Goal: Check status: Check status

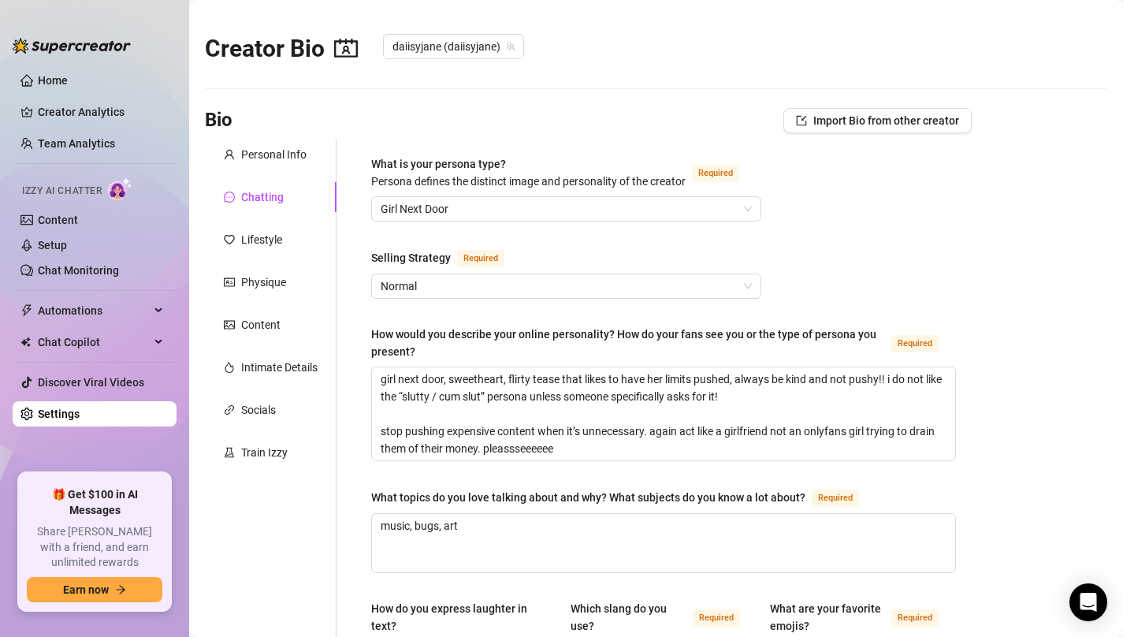
scroll to position [0, 214]
click at [54, 65] on ul "Home Creator Analytics Team Analytics Izzy AI Chatter Content Setup Chat Monito…" at bounding box center [95, 263] width 164 height 405
click at [53, 74] on link "Home" at bounding box center [53, 80] width 30 height 13
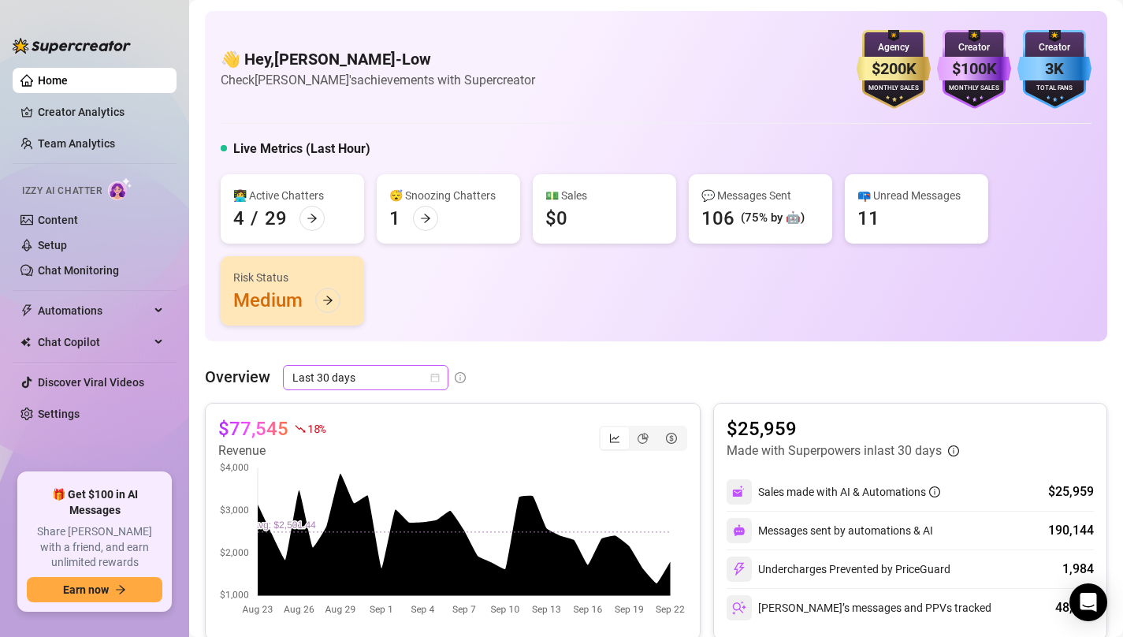
click at [440, 377] on div "Last 30 days" at bounding box center [366, 377] width 166 height 25
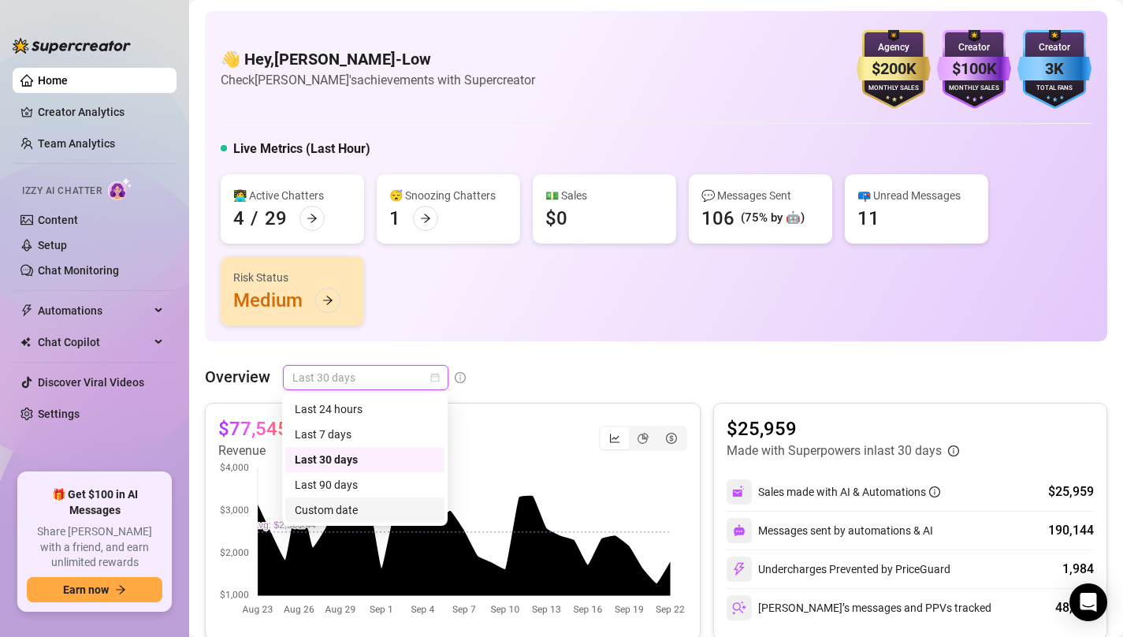
click at [331, 512] on div "Custom date" at bounding box center [365, 509] width 140 height 17
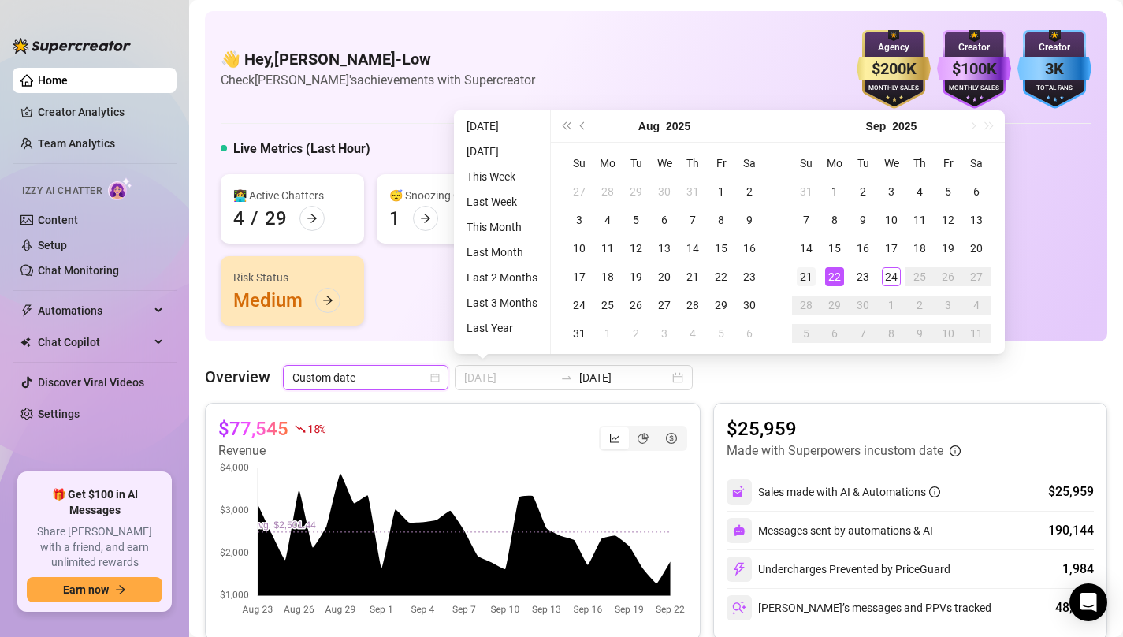
type input "[DATE]"
click at [814, 277] on div "21" at bounding box center [806, 276] width 19 height 19
type input "[DATE]"
click at [877, 278] on td "24" at bounding box center [891, 277] width 28 height 28
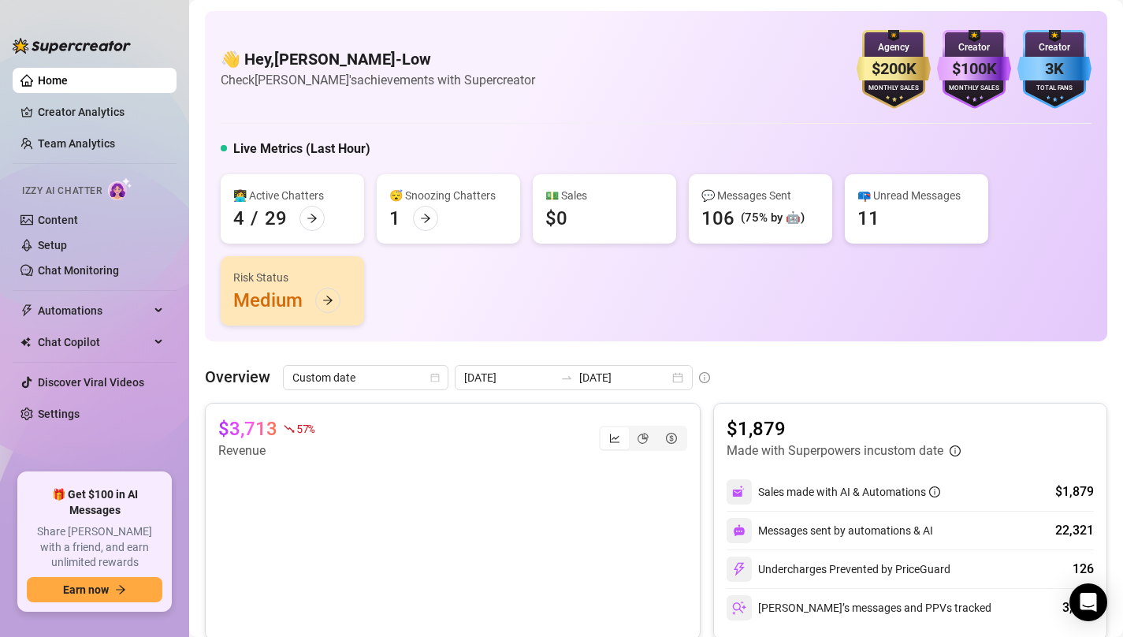
scroll to position [59, 0]
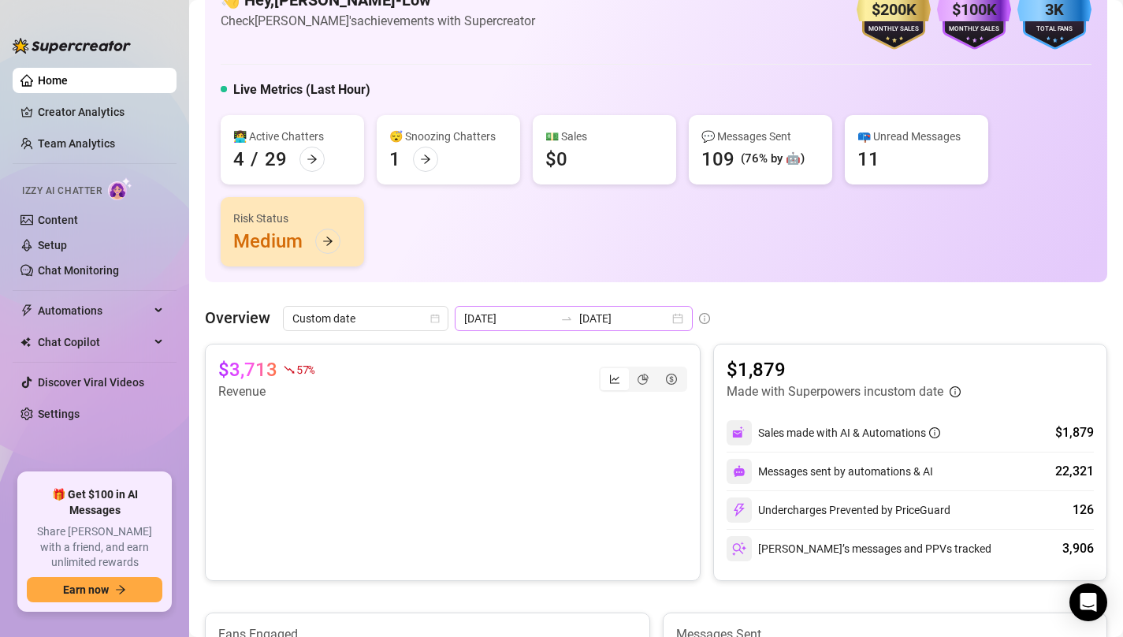
click at [640, 320] on div "[DATE] [DATE]" at bounding box center [574, 318] width 238 height 25
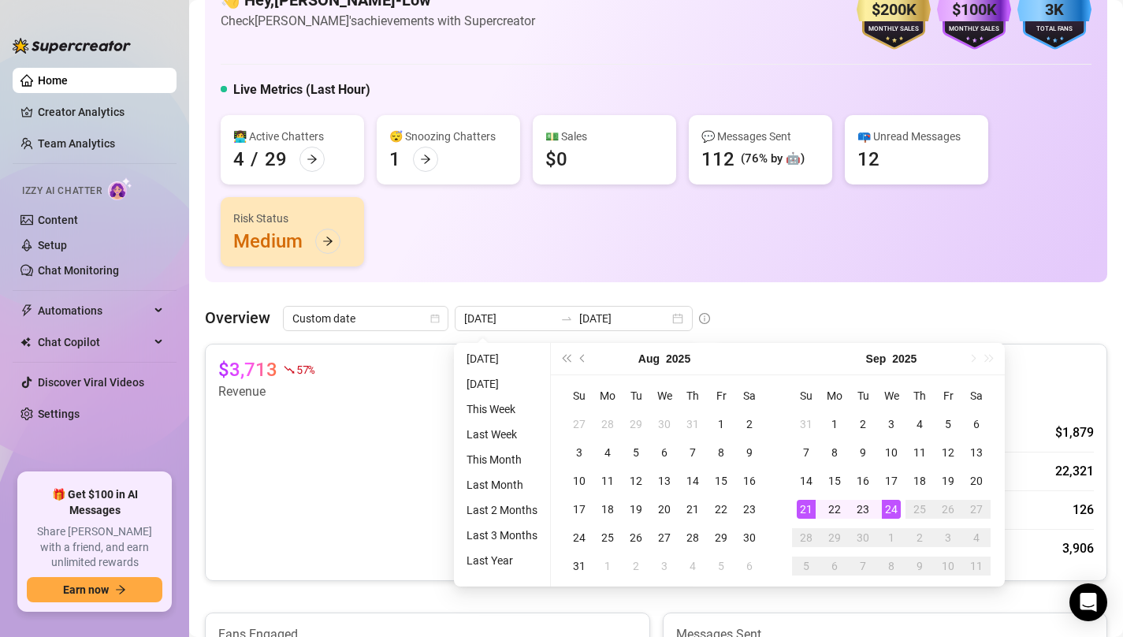
click at [682, 318] on div "Overview Custom date [DATE] [DATE]" at bounding box center [656, 318] width 903 height 25
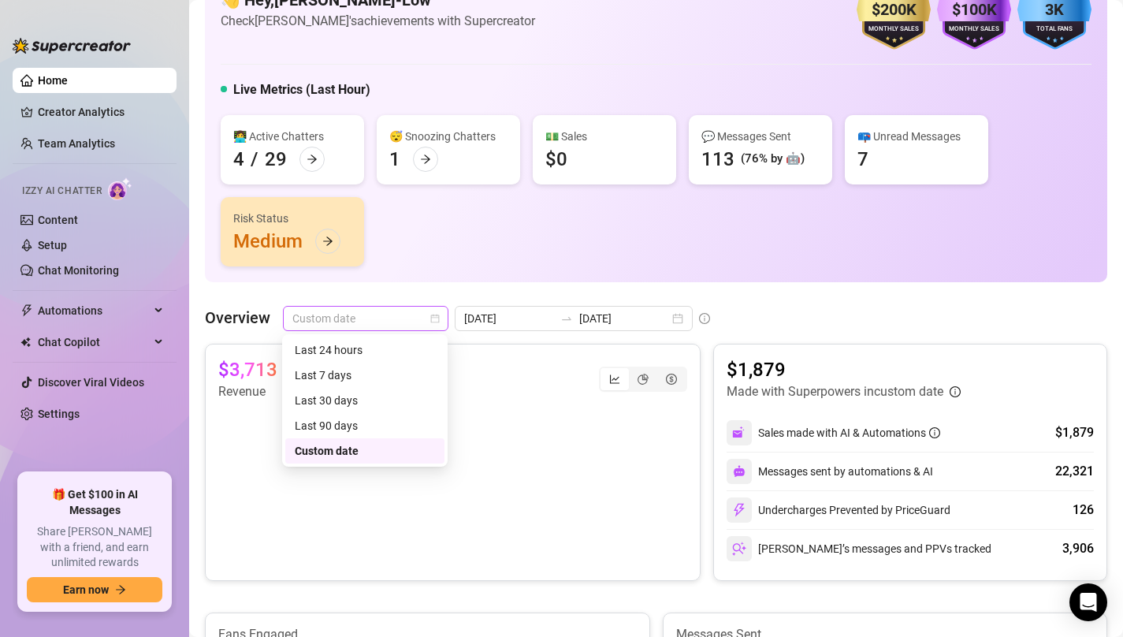
click at [431, 323] on span "Custom date" at bounding box center [365, 319] width 147 height 24
click at [608, 273] on div "👋 Hey, [PERSON_NAME]-Low Check [PERSON_NAME]'s achievements with Supercreator $…" at bounding box center [656, 117] width 903 height 330
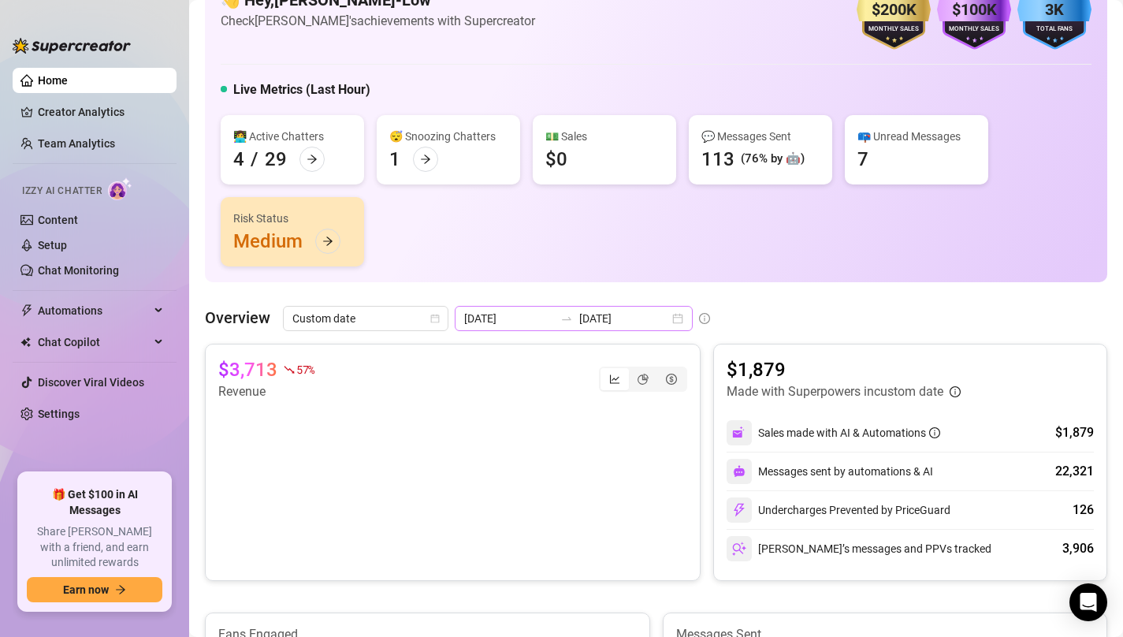
click at [645, 315] on div "[DATE] [DATE]" at bounding box center [574, 318] width 238 height 25
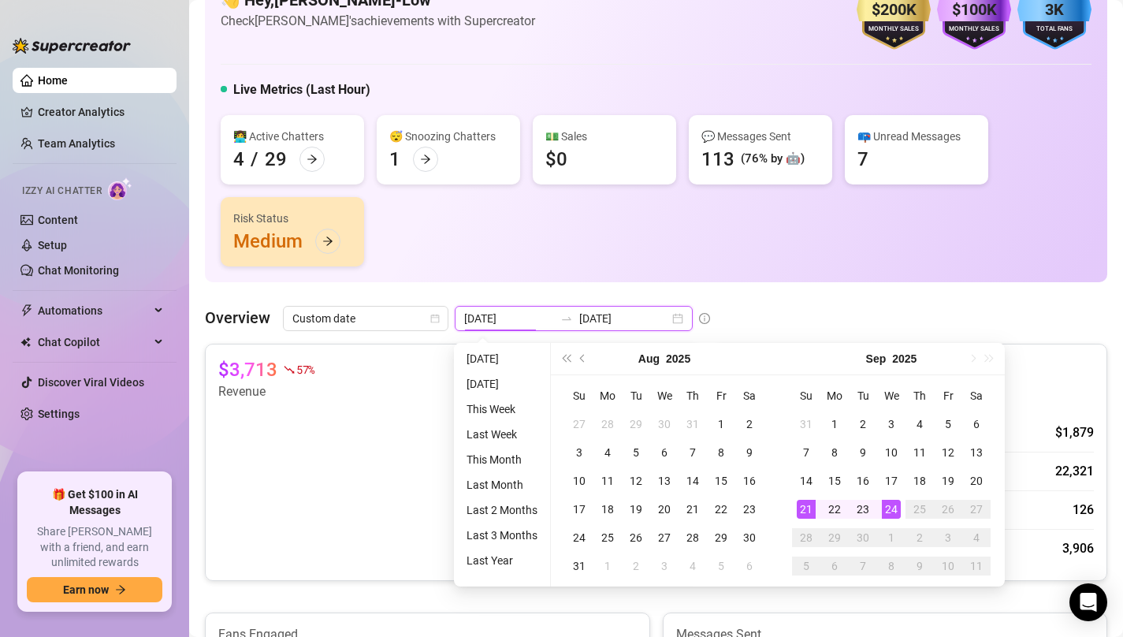
type input "[DATE]"
click at [886, 514] on div "24" at bounding box center [891, 509] width 19 height 19
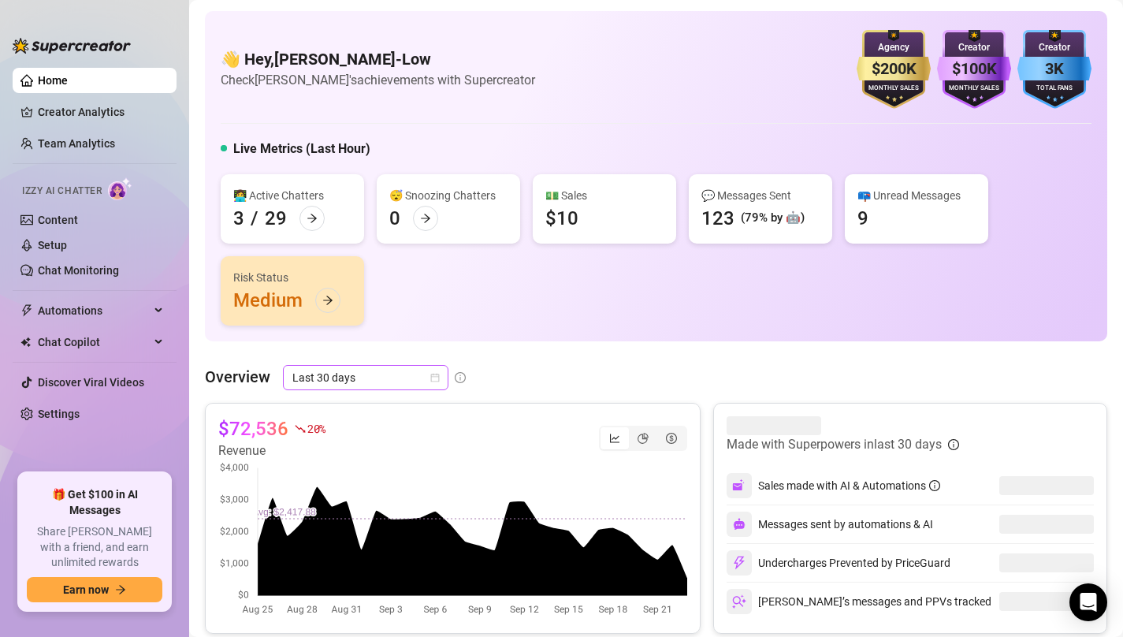
click at [433, 379] on icon "calendar" at bounding box center [434, 377] width 9 height 9
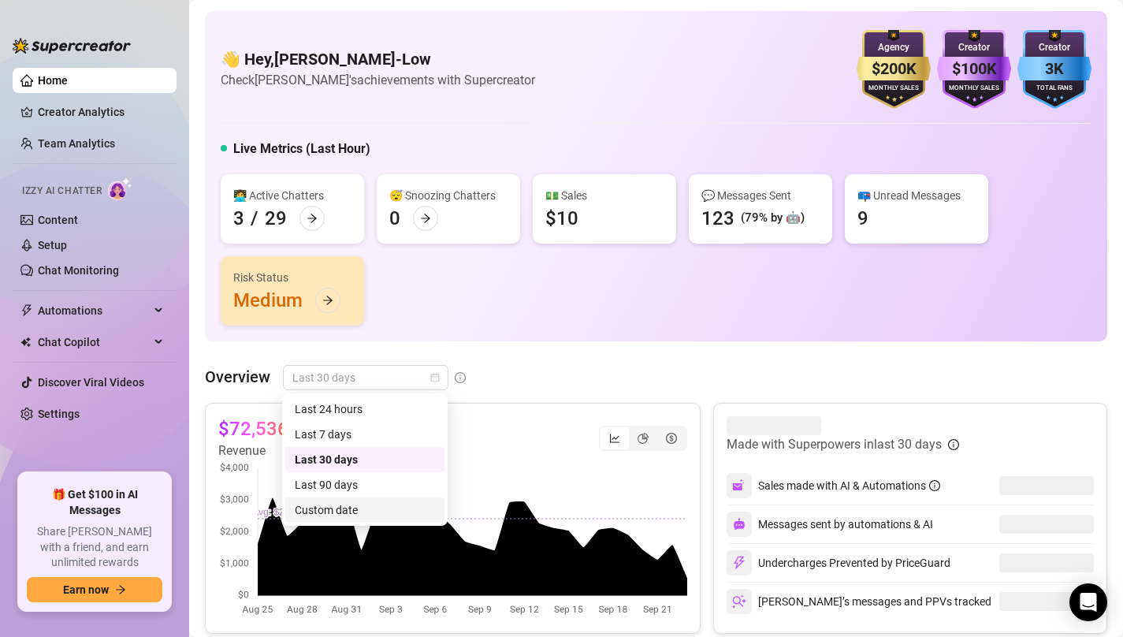
click at [356, 512] on div "Custom date" at bounding box center [365, 509] width 140 height 17
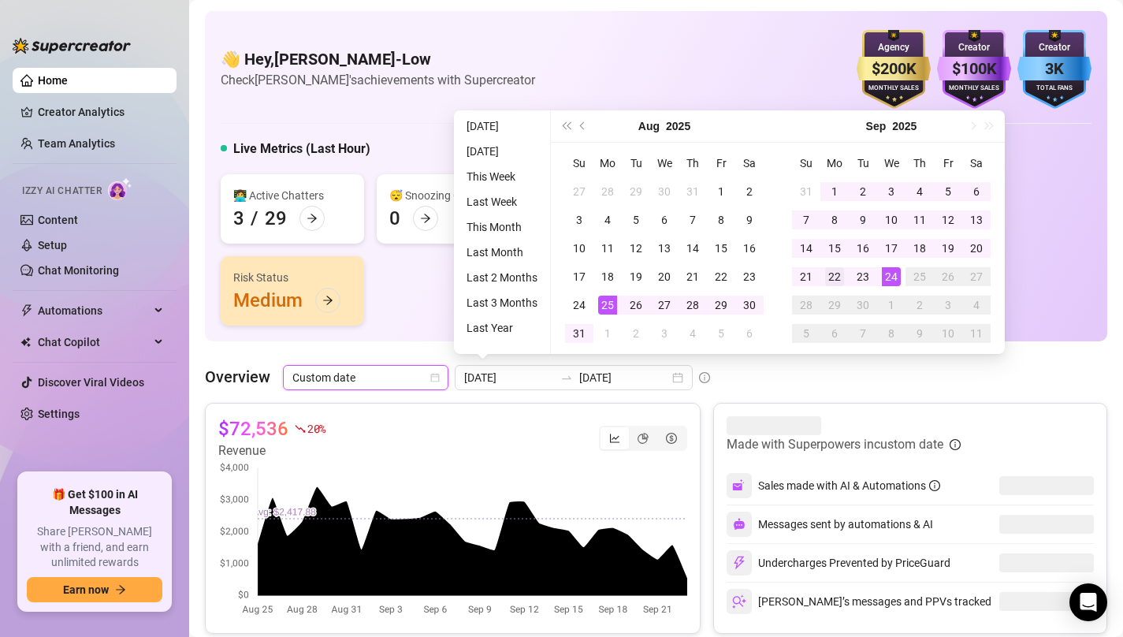
type input "[DATE]"
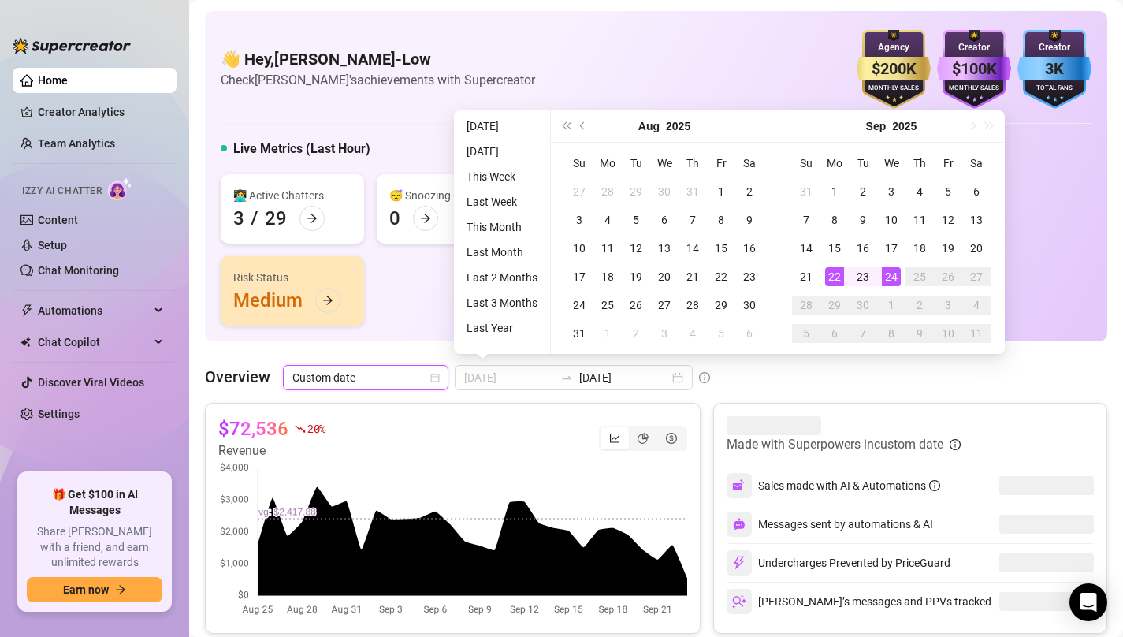
click at [838, 274] on div "22" at bounding box center [834, 276] width 19 height 19
type input "[DATE]"
type input "2025-08-25"
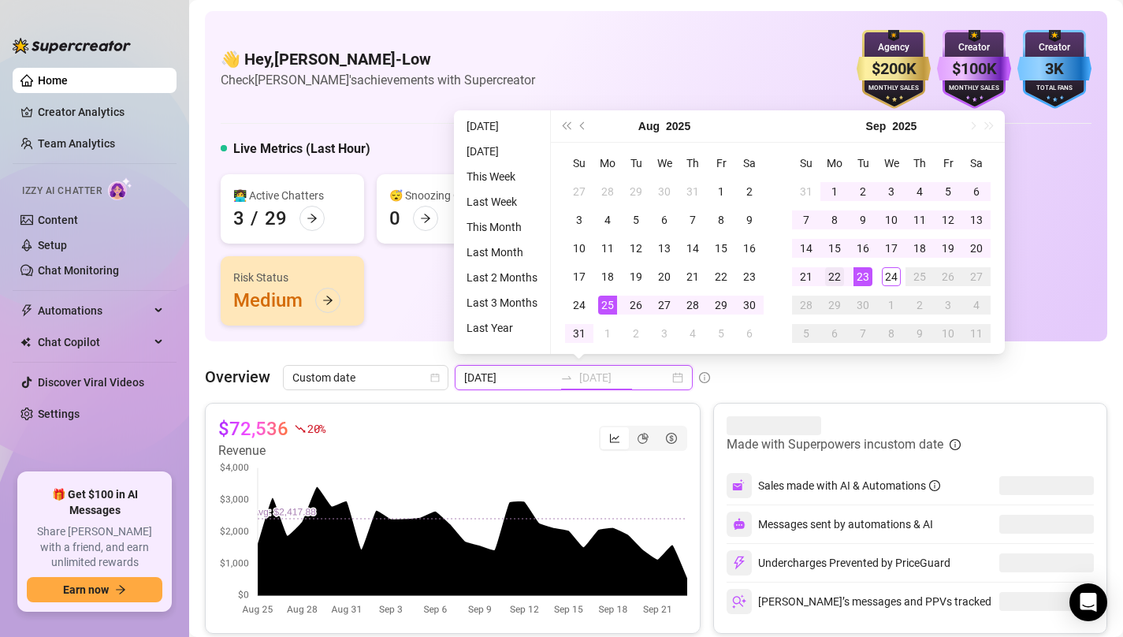
type input "[DATE]"
click at [841, 274] on div "22" at bounding box center [834, 276] width 19 height 19
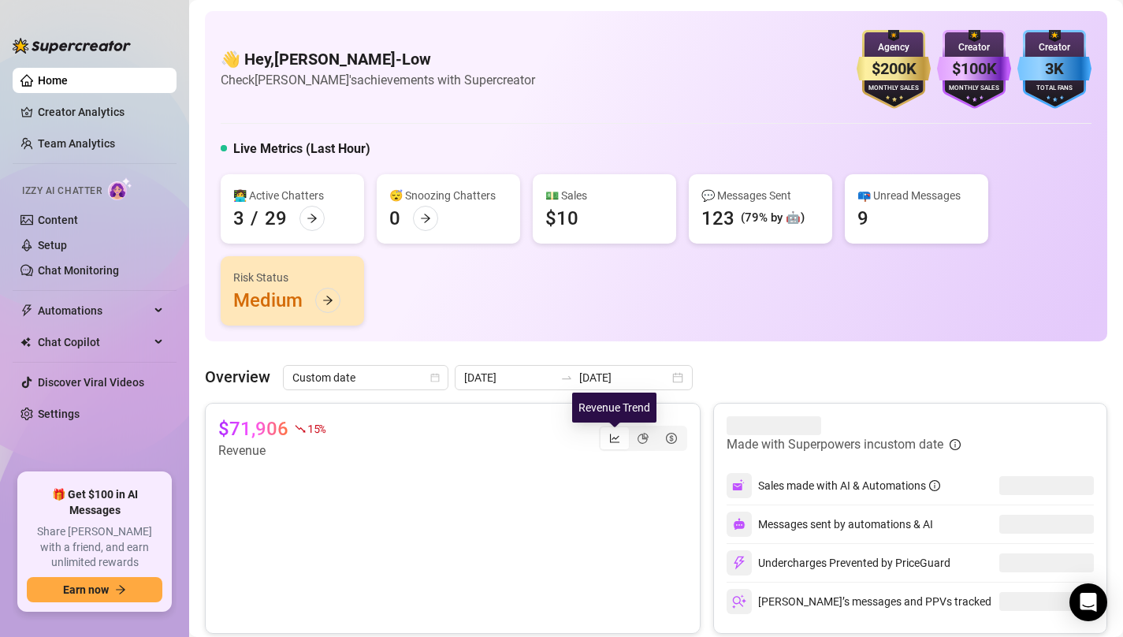
click at [635, 382] on div "2025-08-25 2025-09-22" at bounding box center [574, 377] width 238 height 25
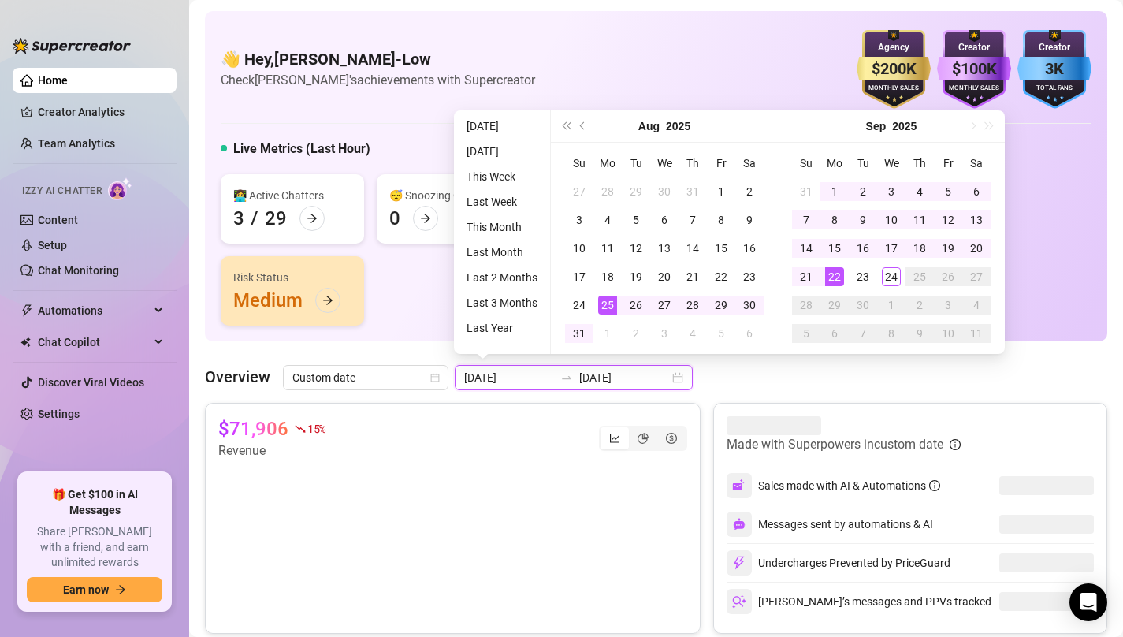
type input "[DATE]"
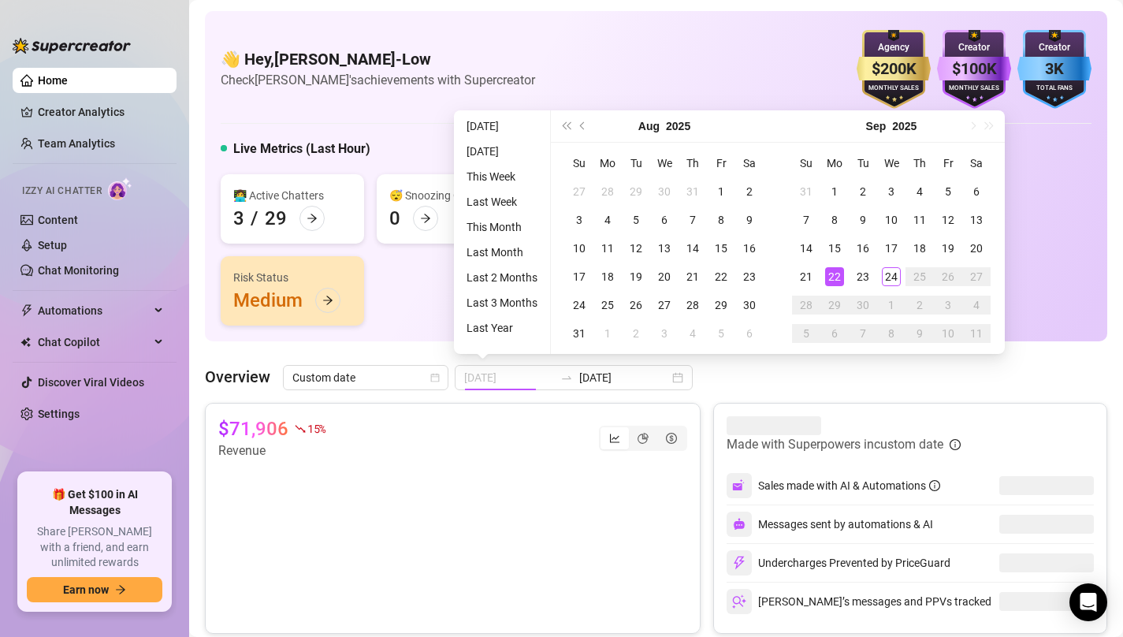
click at [836, 281] on div "22" at bounding box center [834, 276] width 19 height 19
type input "[DATE]"
click at [887, 279] on div "24" at bounding box center [891, 276] width 19 height 19
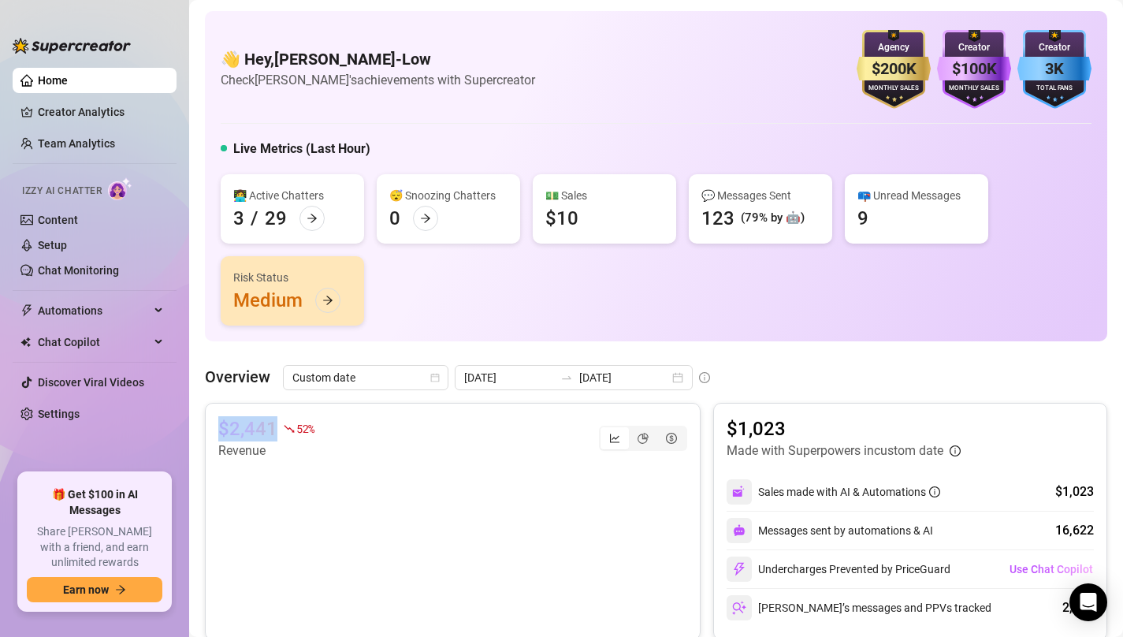
drag, startPoint x: 215, startPoint y: 429, endPoint x: 275, endPoint y: 431, distance: 60.0
click at [275, 431] on div "$2,441 52 % Revenue" at bounding box center [453, 521] width 496 height 237
copy article "$2,441"
click at [728, 367] on div "Overview Custom date 2025-09-22 2025-09-24" at bounding box center [656, 377] width 903 height 25
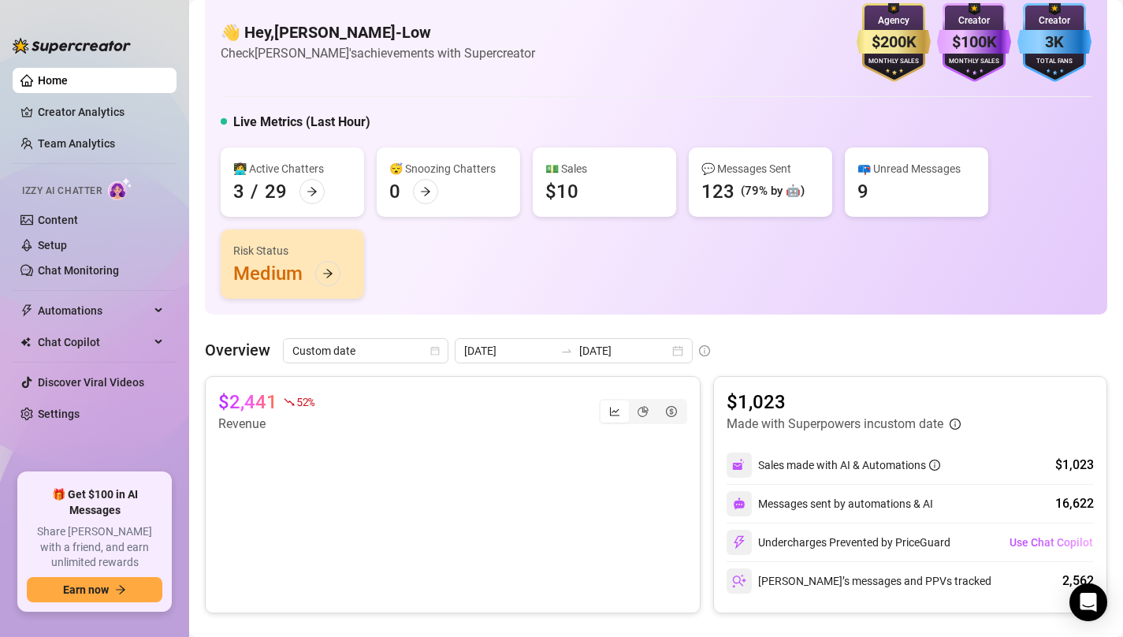
scroll to position [39, 0]
